Goal: Transaction & Acquisition: Purchase product/service

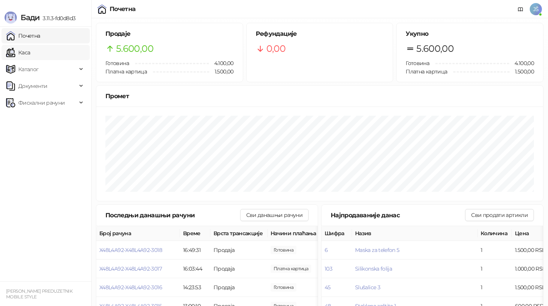
click at [20, 49] on link "Каса" at bounding box center [18, 52] width 24 height 15
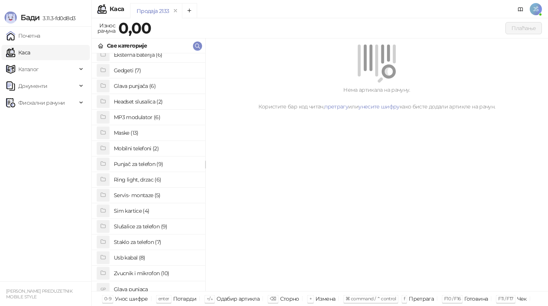
scroll to position [56, 0]
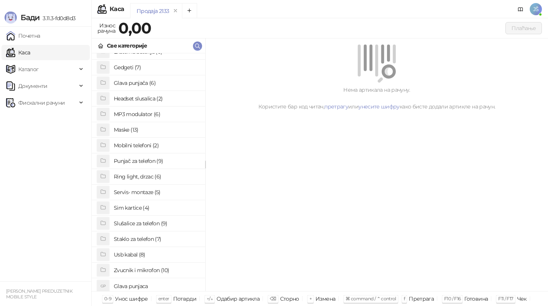
click at [141, 243] on h4 "Staklo za telefon (7)" at bounding box center [156, 239] width 85 height 12
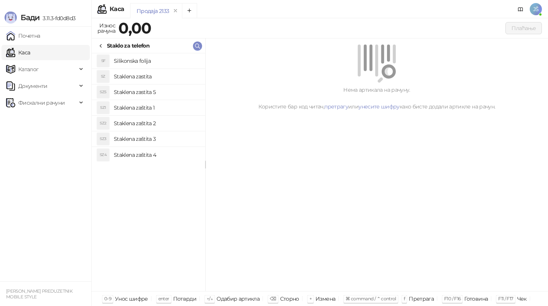
click at [160, 106] on h4 "Staklena zaštita 1" at bounding box center [156, 108] width 85 height 12
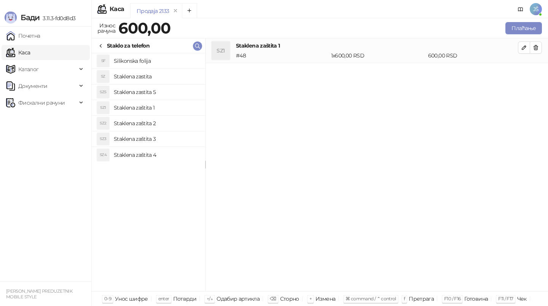
click at [161, 82] on h4 "Staklena zastita" at bounding box center [156, 76] width 85 height 12
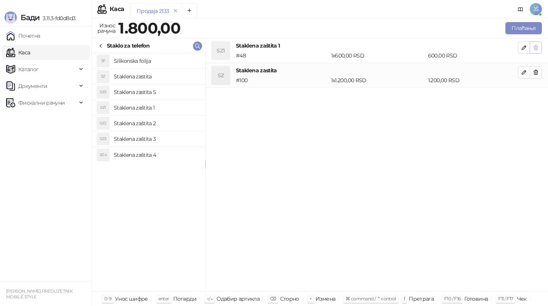
click at [541, 47] on button "button" at bounding box center [536, 48] width 12 height 12
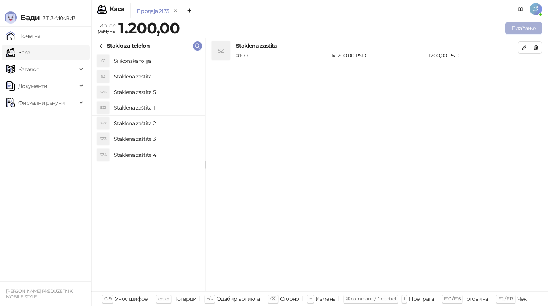
click at [529, 29] on button "Плаћање" at bounding box center [524, 28] width 37 height 12
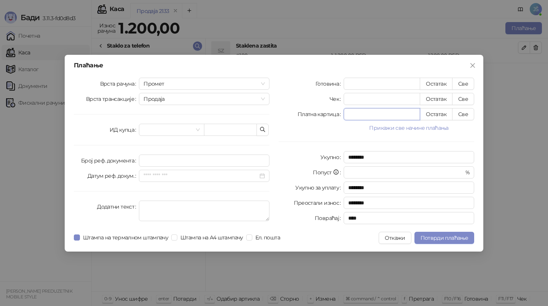
click at [401, 115] on input "*" at bounding box center [382, 114] width 76 height 11
click at [472, 114] on button "Све" at bounding box center [464, 114] width 22 height 12
type input "****"
click at [429, 243] on button "Потврди плаћање" at bounding box center [445, 238] width 60 height 12
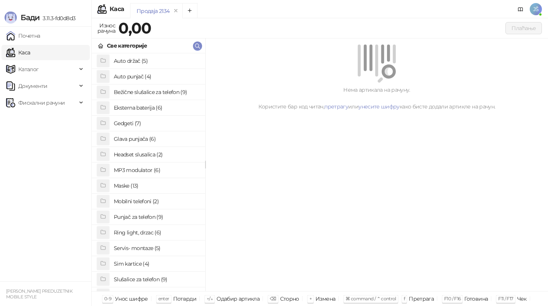
click at [151, 180] on h4 "Maske (13)" at bounding box center [156, 186] width 85 height 12
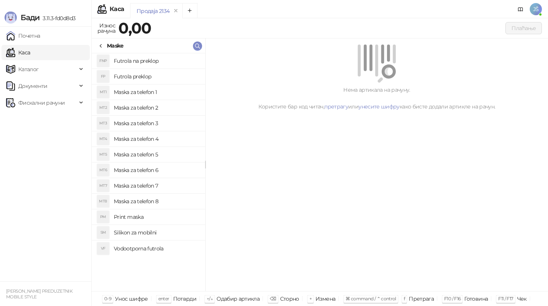
click at [173, 110] on h4 "Maska za telefon 2" at bounding box center [156, 108] width 85 height 12
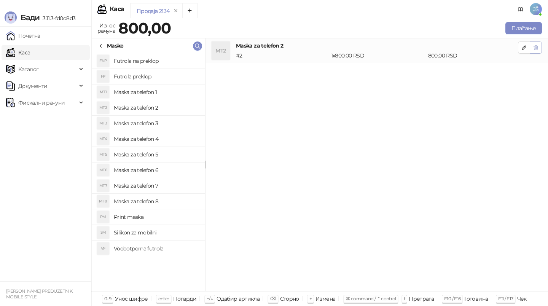
click at [539, 46] on button "button" at bounding box center [536, 48] width 12 height 12
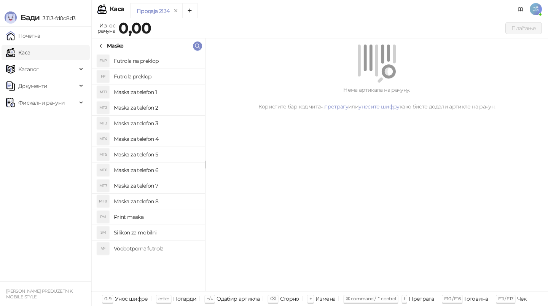
click at [157, 154] on h4 "Maska za telefon 5" at bounding box center [156, 155] width 85 height 12
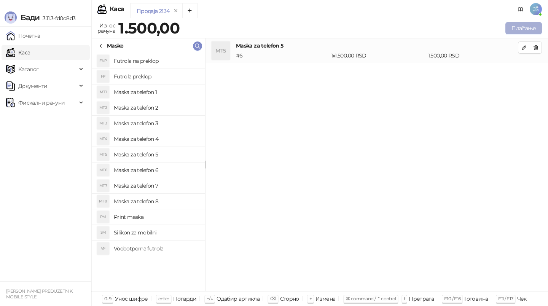
click at [529, 23] on button "Плаћање" at bounding box center [524, 28] width 37 height 12
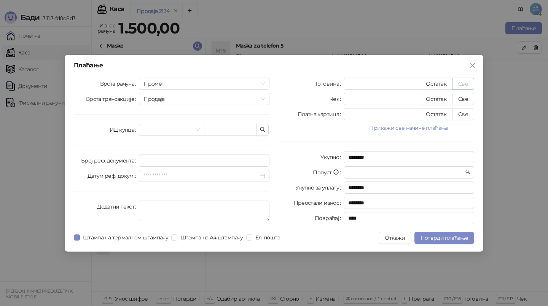
click at [461, 88] on button "Све" at bounding box center [464, 84] width 22 height 12
type input "****"
click at [426, 240] on span "Потврди плаћање" at bounding box center [445, 238] width 48 height 7
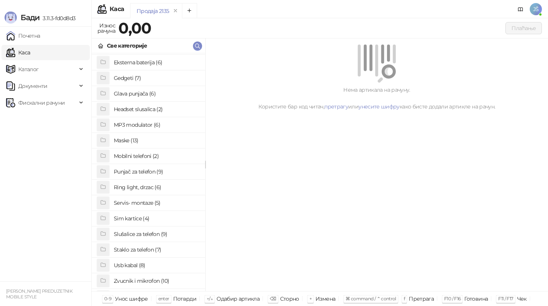
scroll to position [59, 0]
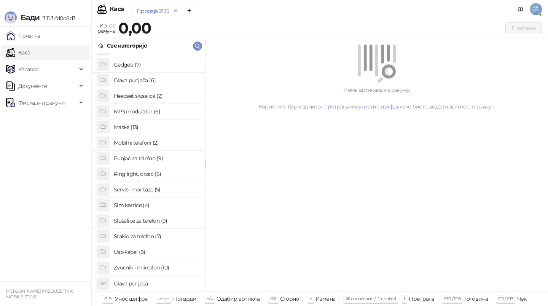
click at [136, 238] on h4 "Staklo za telefon (7)" at bounding box center [156, 236] width 85 height 12
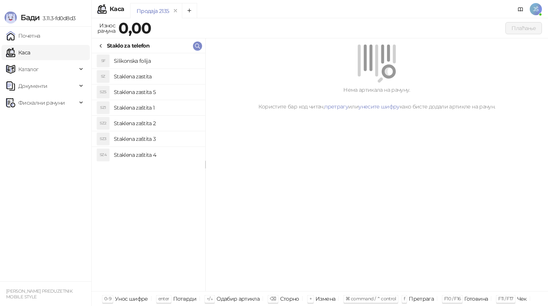
click at [166, 74] on h4 "Staklena zastita" at bounding box center [156, 76] width 85 height 12
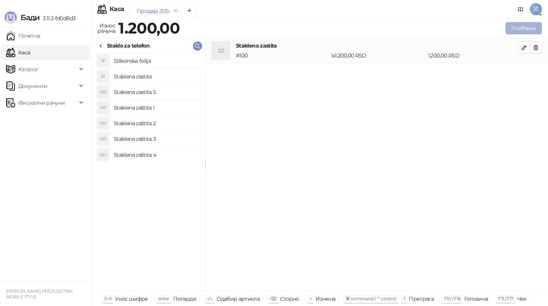
click at [530, 26] on button "Плаћање" at bounding box center [524, 28] width 37 height 12
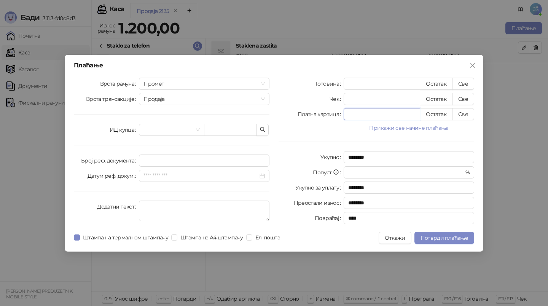
click at [406, 114] on input "*" at bounding box center [382, 114] width 76 height 11
click at [472, 110] on button "Све" at bounding box center [464, 114] width 22 height 12
type input "****"
click at [429, 238] on span "Потврди плаћање" at bounding box center [445, 238] width 48 height 7
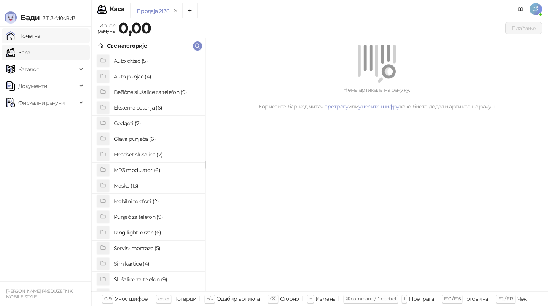
click at [40, 34] on link "Почетна" at bounding box center [23, 35] width 34 height 15
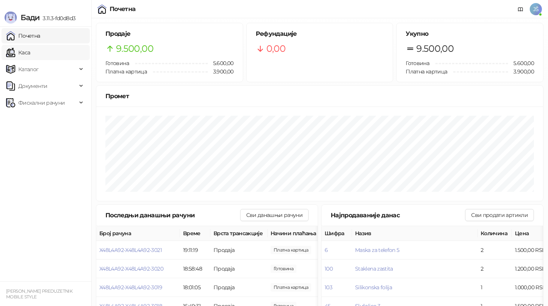
click at [30, 48] on link "Каса" at bounding box center [18, 52] width 24 height 15
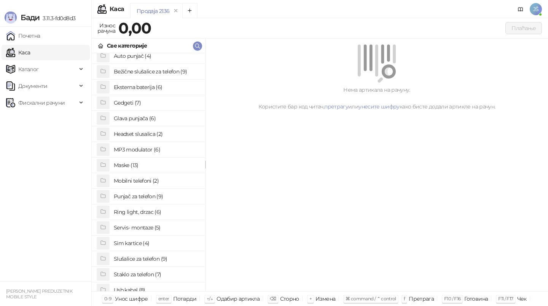
scroll to position [20, 0]
click at [172, 69] on h4 "Bežične slušalice za telefon (9)" at bounding box center [156, 72] width 85 height 12
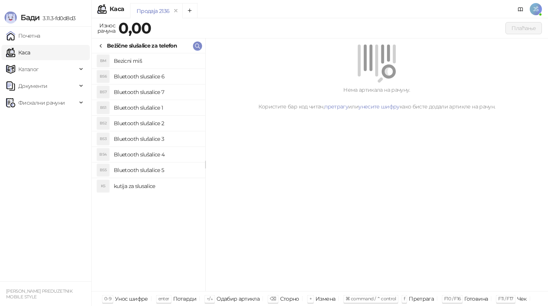
click at [158, 150] on h4 "Bluetooth slušalice 4" at bounding box center [156, 155] width 85 height 12
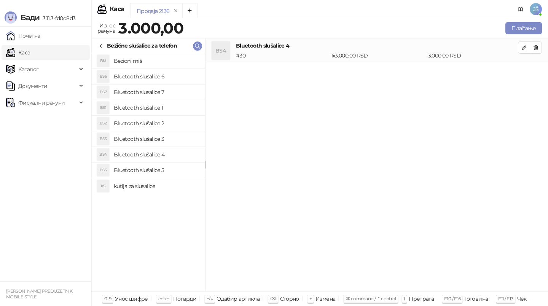
click at [161, 136] on h4 "Bluetooth slušalice 3" at bounding box center [156, 139] width 85 height 12
click at [542, 44] on button "button" at bounding box center [536, 48] width 12 height 12
click at [527, 30] on button "Плаћање" at bounding box center [524, 28] width 37 height 12
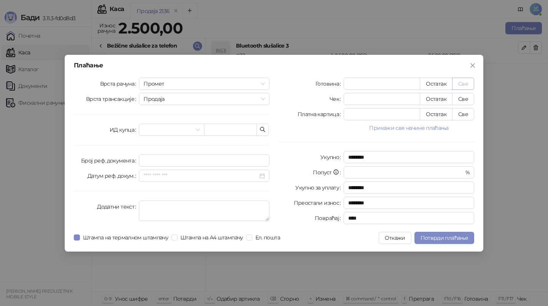
click at [473, 86] on button "Све" at bounding box center [464, 84] width 22 height 12
type input "****"
click at [447, 235] on span "Потврди плаћање" at bounding box center [445, 238] width 48 height 7
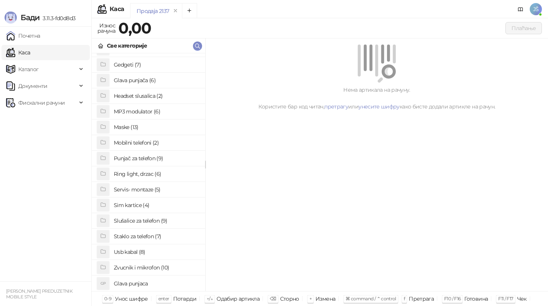
scroll to position [0, 0]
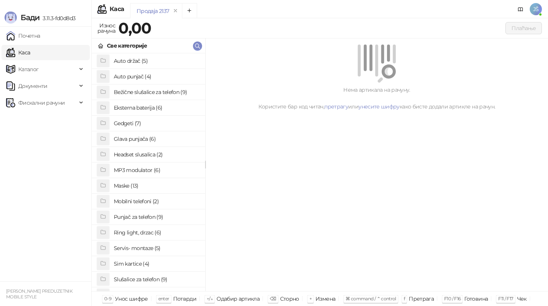
click at [152, 187] on h4 "Maske (13)" at bounding box center [156, 186] width 85 height 12
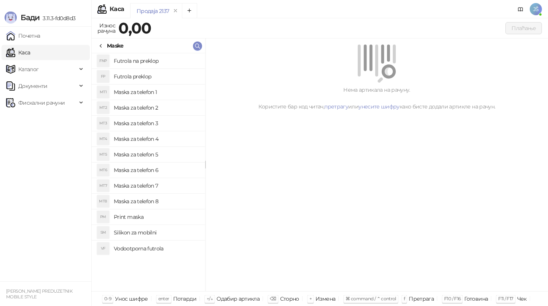
click at [176, 108] on h4 "Maska za telefon 2" at bounding box center [156, 108] width 85 height 12
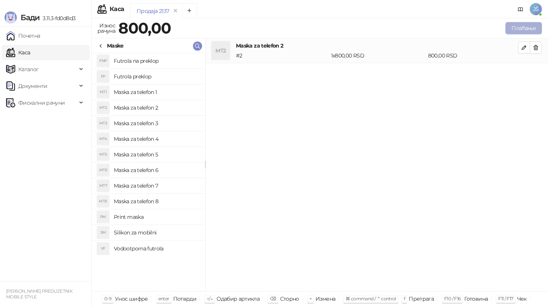
click at [532, 27] on button "Плаћање" at bounding box center [524, 28] width 37 height 12
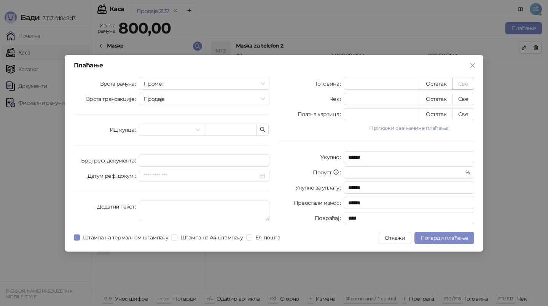
click at [469, 80] on button "Све" at bounding box center [464, 84] width 22 height 12
type input "***"
type input "****"
click at [436, 232] on button "Потврди плаћање" at bounding box center [445, 238] width 60 height 12
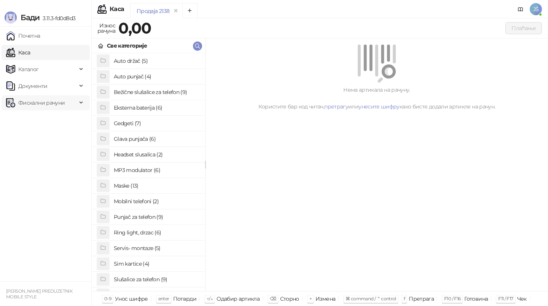
click at [42, 107] on span "Фискални рачуни" at bounding box center [41, 102] width 46 height 15
click at [50, 142] on link "По данима" at bounding box center [29, 136] width 40 height 15
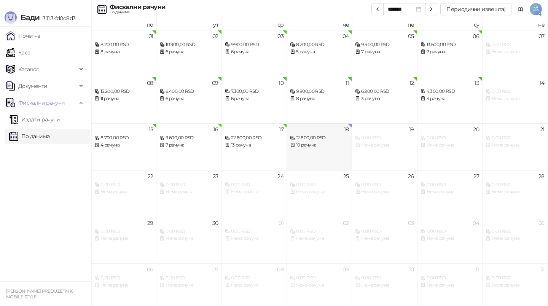
click at [318, 146] on div "10 рачуна" at bounding box center [319, 145] width 59 height 7
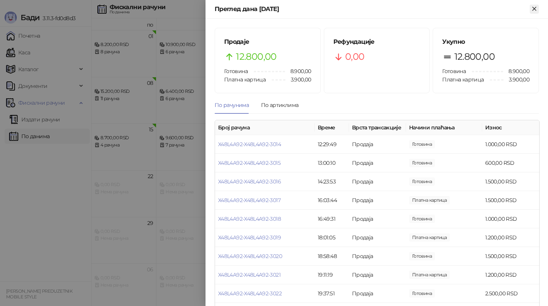
click at [531, 13] on button "Close" at bounding box center [534, 9] width 9 height 9
